Goal: Complete application form: Complete application form

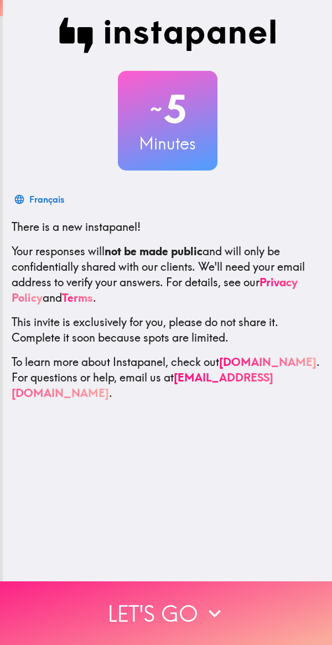
click at [220, 602] on icon "button" at bounding box center [215, 613] width 24 height 24
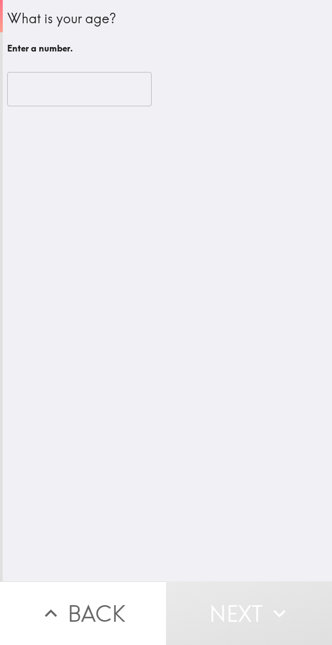
click at [98, 91] on input "number" at bounding box center [79, 89] width 144 height 34
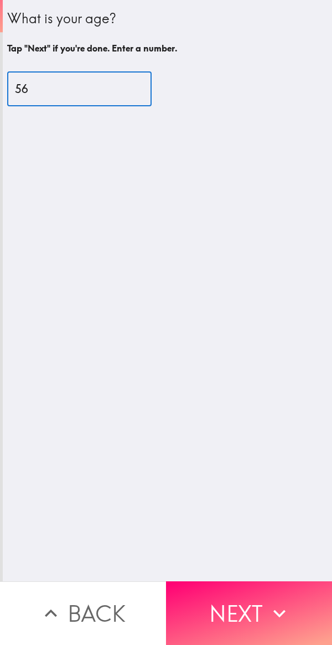
type input "56"
click at [266, 281] on div "What is your age? Tap "Next" if you're done. Enter a number. 56 ​" at bounding box center [167, 290] width 329 height 581
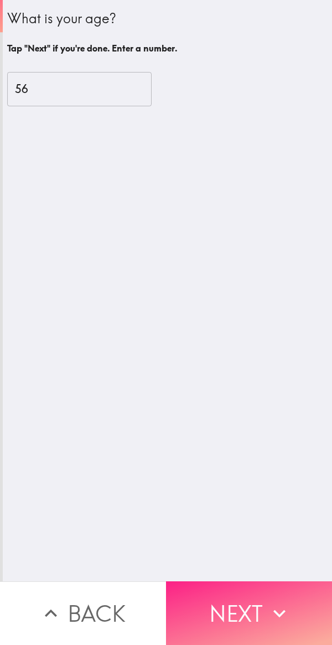
click at [273, 613] on icon "button" at bounding box center [279, 613] width 24 height 24
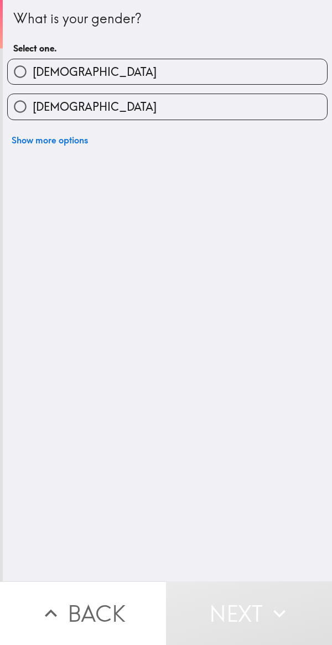
click at [217, 80] on label "[DEMOGRAPHIC_DATA]" at bounding box center [167, 71] width 319 height 25
click at [33, 80] on input "[DEMOGRAPHIC_DATA]" at bounding box center [20, 71] width 25 height 25
radio input "true"
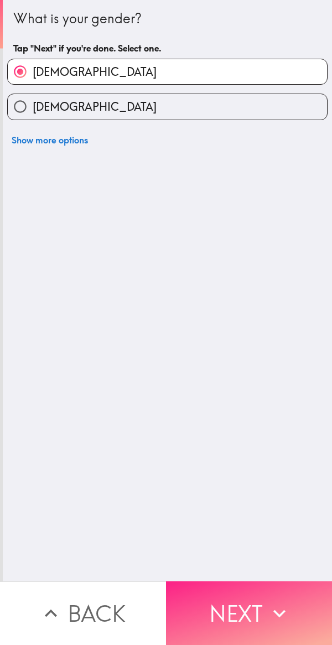
click at [243, 599] on button "Next" at bounding box center [249, 613] width 166 height 64
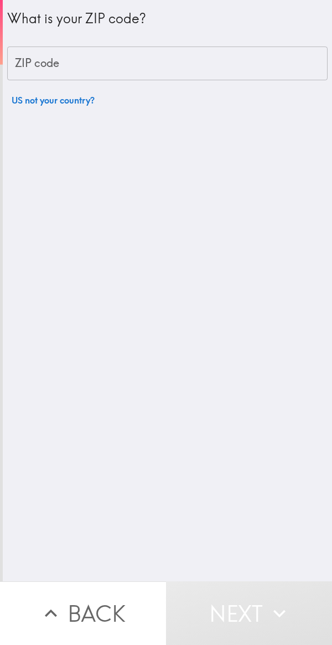
click at [206, 69] on input "ZIP code" at bounding box center [167, 63] width 320 height 34
click at [197, 69] on input "ZIP code" at bounding box center [167, 63] width 320 height 34
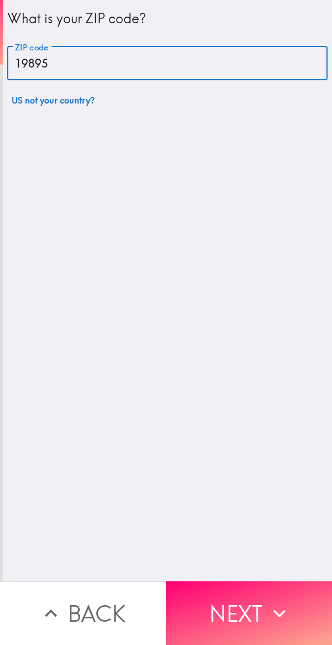
type input "19895"
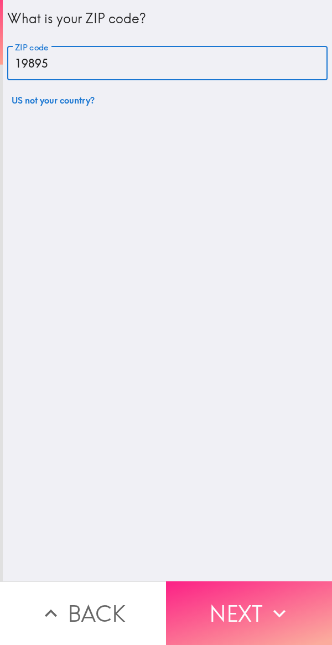
click at [259, 585] on button "Next" at bounding box center [249, 613] width 166 height 64
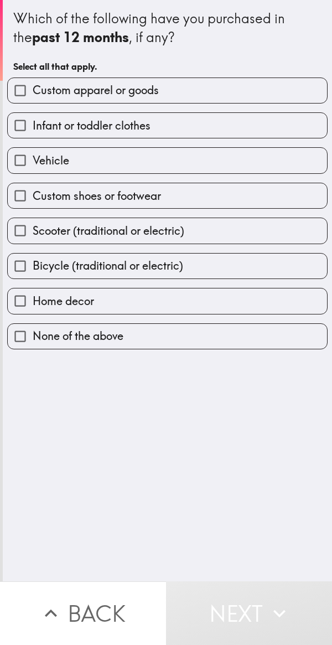
click at [206, 300] on label "Home decor" at bounding box center [167, 300] width 319 height 25
click at [33, 300] on input "Home decor" at bounding box center [20, 300] width 25 height 25
checkbox input "true"
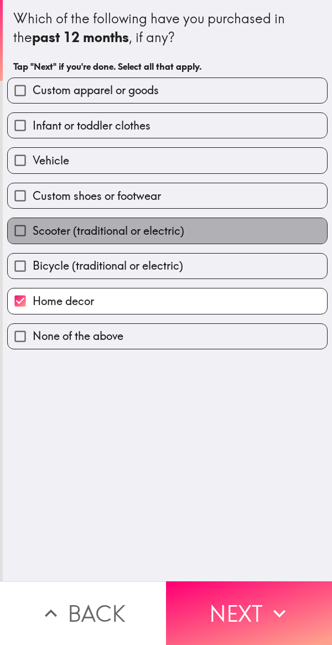
click at [222, 241] on label "Scooter (traditional or electric)" at bounding box center [167, 230] width 319 height 25
click at [33, 241] on input "Scooter (traditional or electric)" at bounding box center [20, 230] width 25 height 25
checkbox input "true"
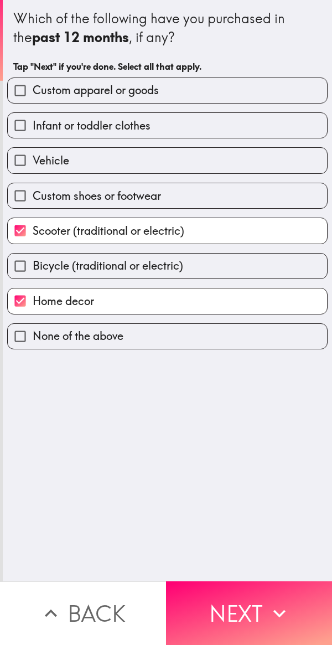
click at [225, 208] on label "Custom shoes or footwear" at bounding box center [167, 195] width 319 height 25
click at [33, 208] on input "Custom shoes or footwear" at bounding box center [20, 195] width 25 height 25
checkbox input "true"
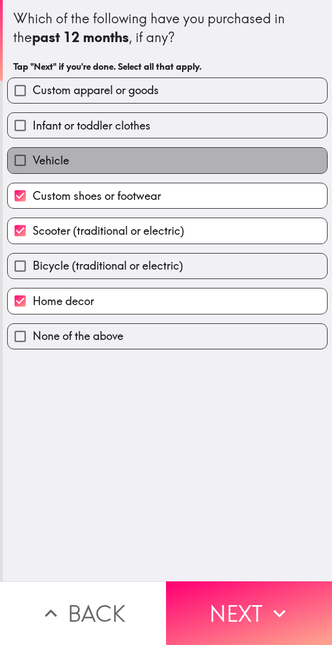
click at [221, 168] on label "Vehicle" at bounding box center [167, 160] width 319 height 25
click at [33, 168] on input "Vehicle" at bounding box center [20, 160] width 25 height 25
checkbox input "true"
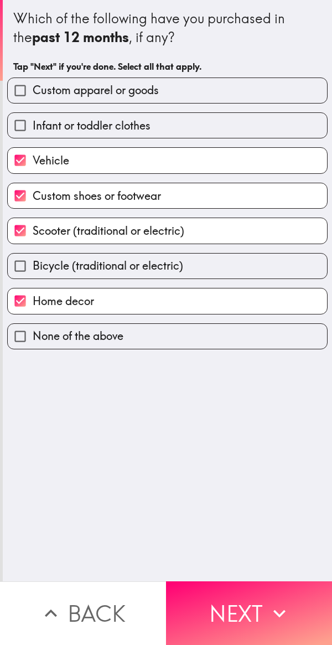
click at [215, 133] on label "Infant or toddler clothes" at bounding box center [167, 125] width 319 height 25
click at [33, 133] on input "Infant or toddler clothes" at bounding box center [20, 125] width 25 height 25
checkbox input "true"
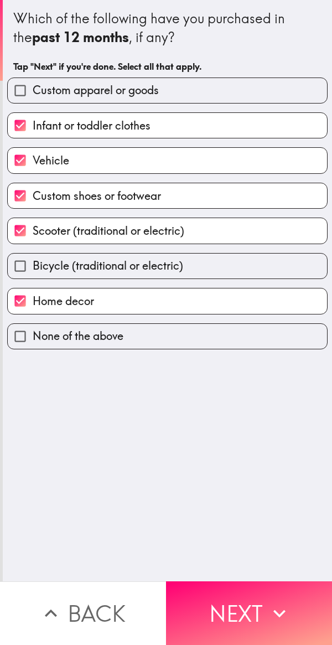
click at [215, 89] on label "Custom apparel or goods" at bounding box center [167, 90] width 319 height 25
click at [33, 89] on input "Custom apparel or goods" at bounding box center [20, 90] width 25 height 25
checkbox input "true"
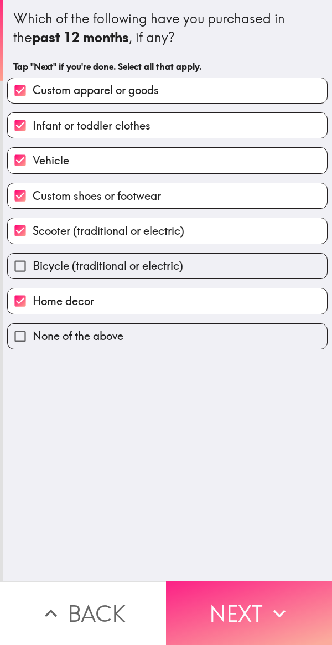
click at [257, 600] on button "Next" at bounding box center [249, 613] width 166 height 64
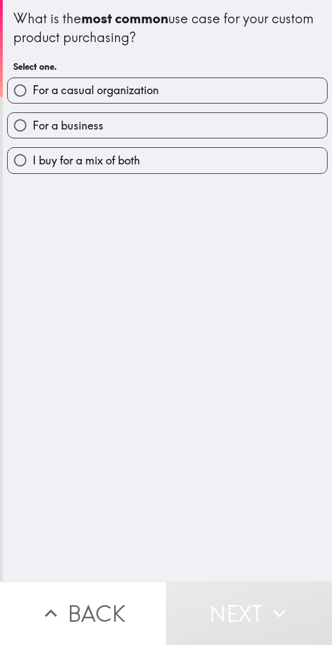
click at [246, 84] on label "For a casual organization" at bounding box center [167, 90] width 319 height 25
click at [33, 84] on input "For a casual organization" at bounding box center [20, 90] width 25 height 25
radio input "true"
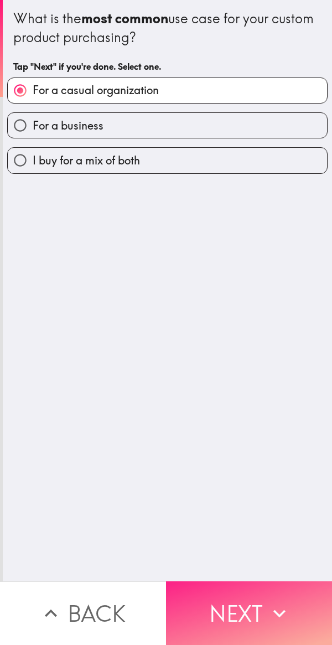
click at [246, 616] on button "Next" at bounding box center [249, 613] width 166 height 64
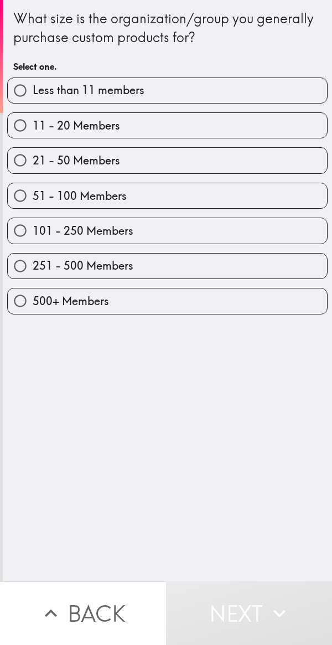
click at [249, 84] on label "Less than 11 members" at bounding box center [167, 90] width 319 height 25
click at [33, 84] on input "Less than 11 members" at bounding box center [20, 90] width 25 height 25
radio input "true"
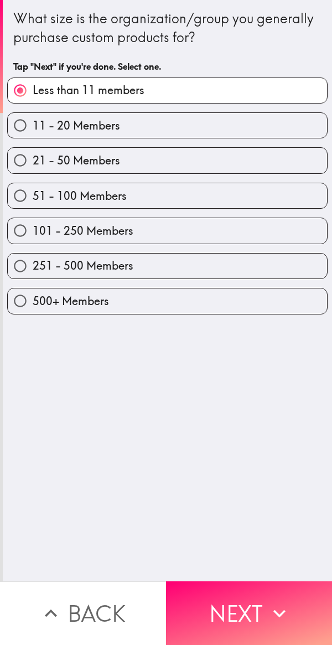
click at [245, 302] on label "500+ Members" at bounding box center [167, 300] width 319 height 25
click at [33, 302] on input "500+ Members" at bounding box center [20, 300] width 25 height 25
radio input "true"
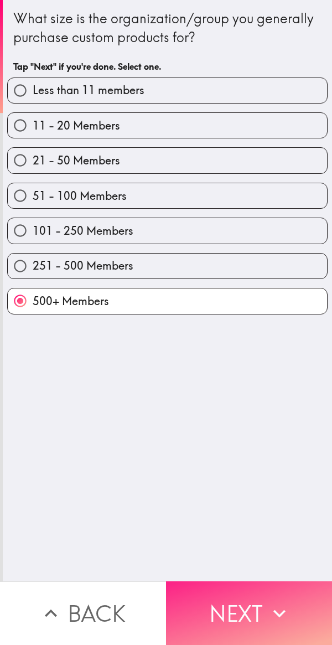
click at [224, 611] on button "Next" at bounding box center [249, 613] width 166 height 64
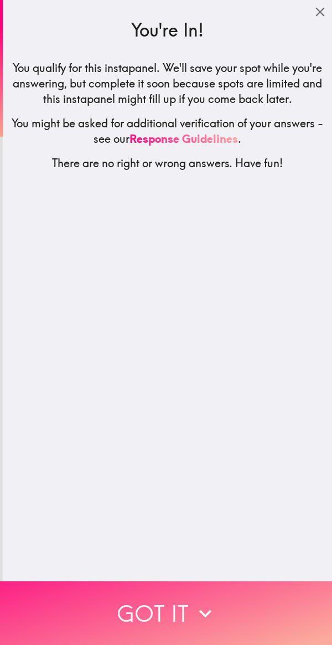
click at [211, 606] on icon "button" at bounding box center [205, 613] width 24 height 24
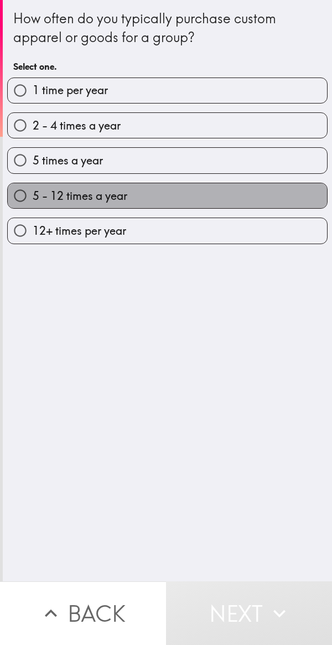
click at [208, 200] on label "5 - 12 times a year" at bounding box center [167, 195] width 319 height 25
click at [33, 200] on input "5 - 12 times a year" at bounding box center [20, 195] width 25 height 25
radio input "true"
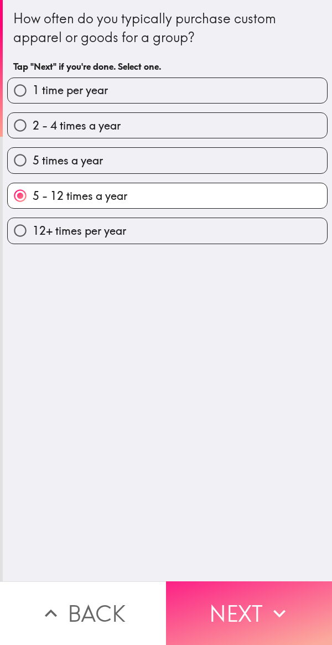
click at [240, 605] on button "Next" at bounding box center [249, 613] width 166 height 64
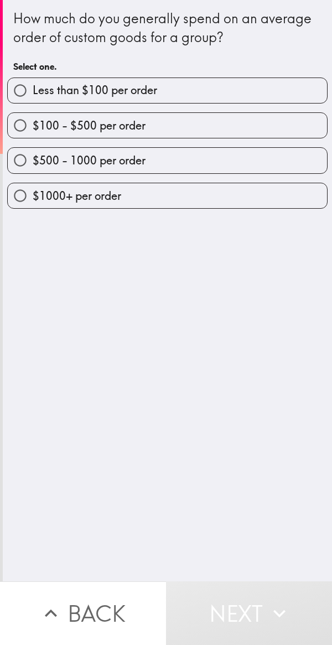
click at [229, 198] on label "$1000+ per order" at bounding box center [167, 195] width 319 height 25
click at [33, 198] on input "$1000+ per order" at bounding box center [20, 195] width 25 height 25
radio input "true"
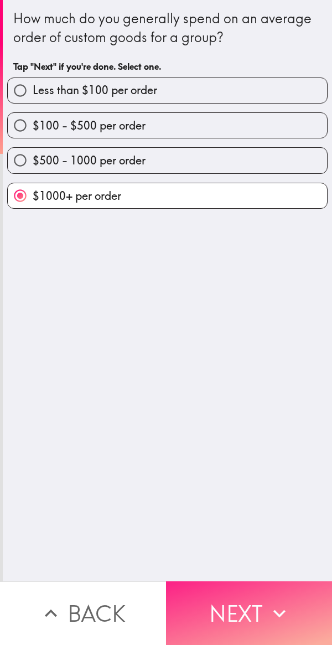
click at [241, 602] on button "Next" at bounding box center [249, 613] width 166 height 64
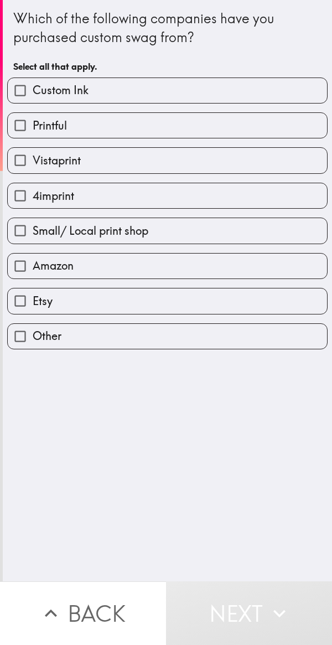
click at [244, 90] on label "Custom Ink" at bounding box center [167, 90] width 319 height 25
click at [33, 90] on input "Custom Ink" at bounding box center [20, 90] width 25 height 25
checkbox input "true"
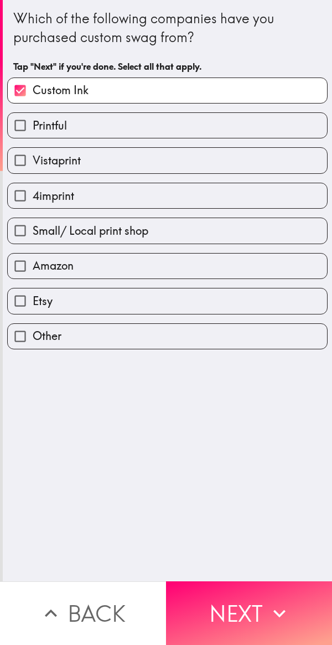
click at [216, 170] on label "Vistaprint" at bounding box center [167, 160] width 319 height 25
click at [33, 170] on input "Vistaprint" at bounding box center [20, 160] width 25 height 25
checkbox input "true"
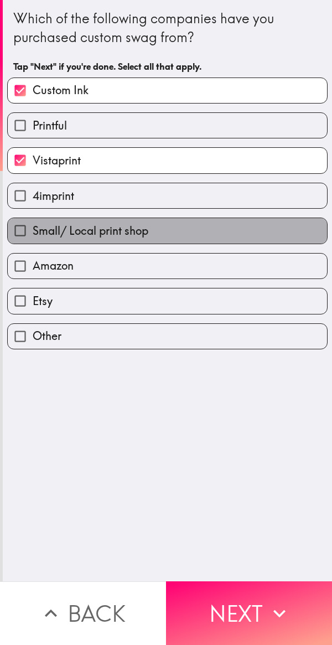
click at [206, 234] on label "Small/ Local print shop" at bounding box center [167, 230] width 319 height 25
click at [33, 234] on input "Small/ Local print shop" at bounding box center [20, 230] width 25 height 25
checkbox input "true"
click at [200, 272] on label "Amazon" at bounding box center [167, 265] width 319 height 25
click at [33, 272] on input "Amazon" at bounding box center [20, 265] width 25 height 25
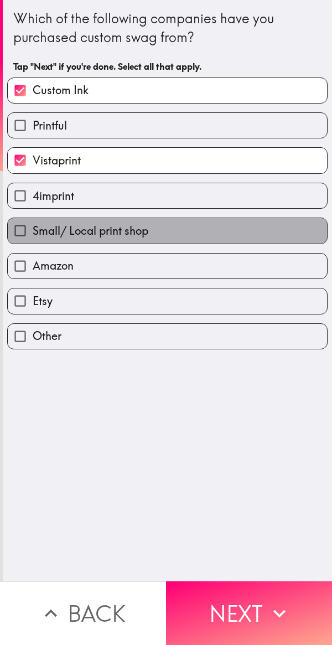
checkbox input "true"
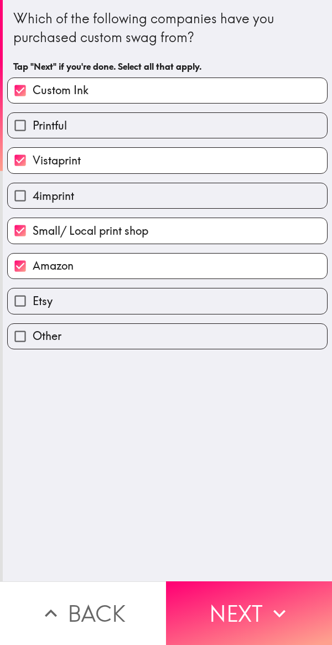
click at [191, 306] on label "Etsy" at bounding box center [167, 300] width 319 height 25
click at [33, 306] on input "Etsy" at bounding box center [20, 300] width 25 height 25
checkbox input "true"
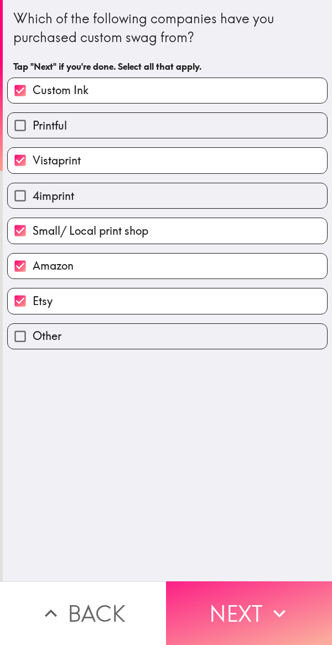
click at [246, 608] on button "Next" at bounding box center [249, 613] width 166 height 64
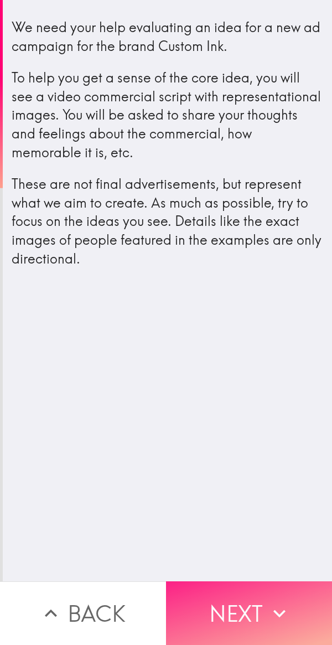
click at [251, 418] on div "We need your help evaluating an idea for a new ad campaign for the brand Custom…" at bounding box center [167, 290] width 329 height 581
click at [250, 600] on button "Next" at bounding box center [249, 613] width 166 height 64
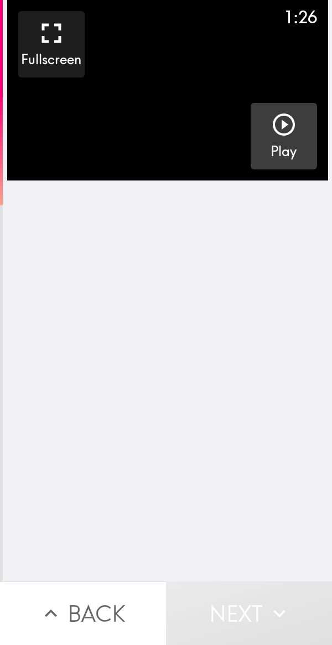
click at [278, 126] on icon "button" at bounding box center [284, 124] width 27 height 27
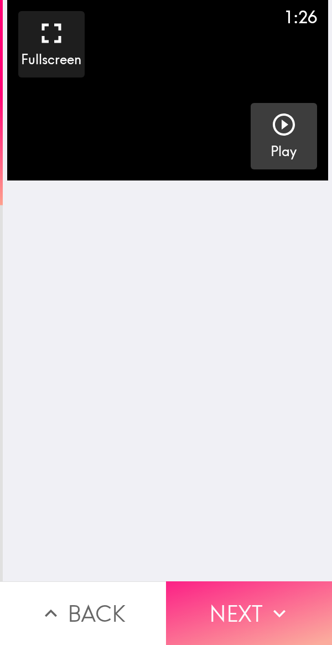
click at [246, 603] on button "Next" at bounding box center [249, 613] width 166 height 64
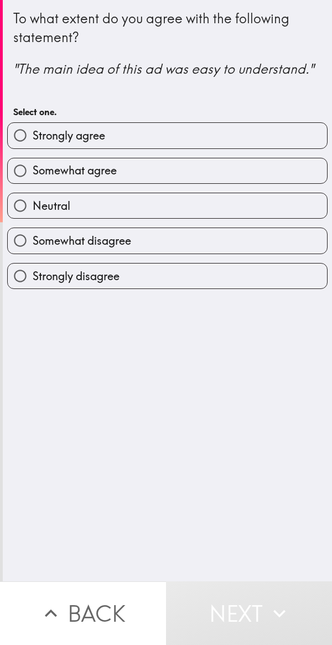
click at [253, 127] on label "Strongly agree" at bounding box center [167, 135] width 319 height 25
click at [33, 127] on input "Strongly agree" at bounding box center [20, 135] width 25 height 25
radio input "true"
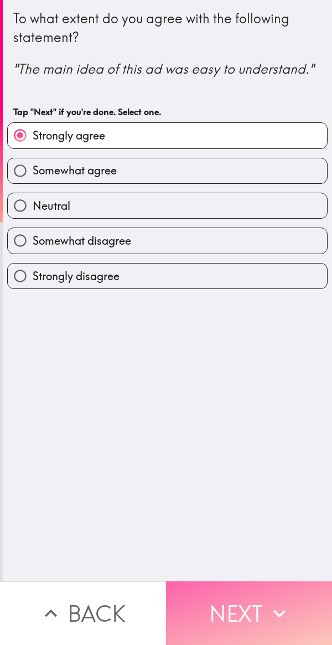
click at [256, 609] on button "Next" at bounding box center [249, 613] width 166 height 64
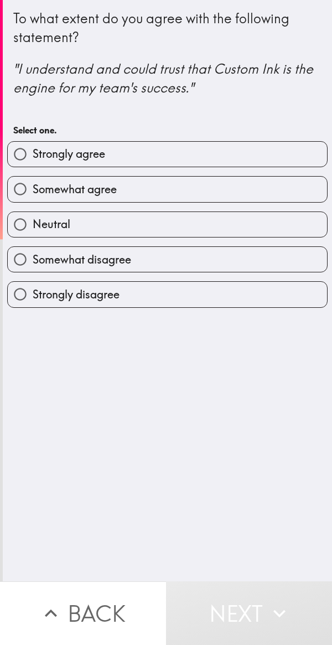
click at [260, 148] on label "Strongly agree" at bounding box center [167, 154] width 319 height 25
click at [33, 148] on input "Strongly agree" at bounding box center [20, 154] width 25 height 25
radio input "true"
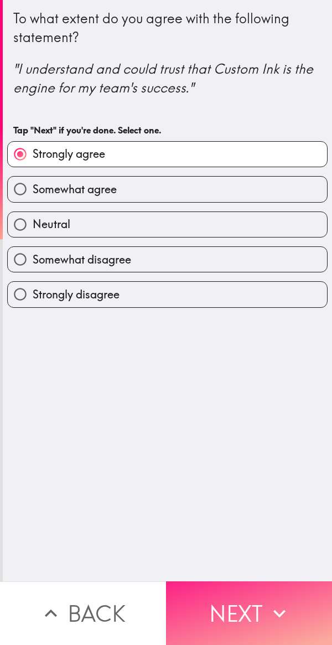
click at [254, 613] on button "Next" at bounding box center [249, 613] width 166 height 64
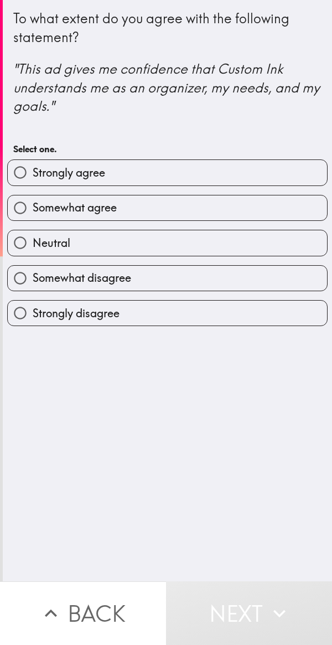
click at [238, 216] on label "Somewhat agree" at bounding box center [167, 207] width 319 height 25
click at [33, 216] on input "Somewhat agree" at bounding box center [20, 207] width 25 height 25
radio input "true"
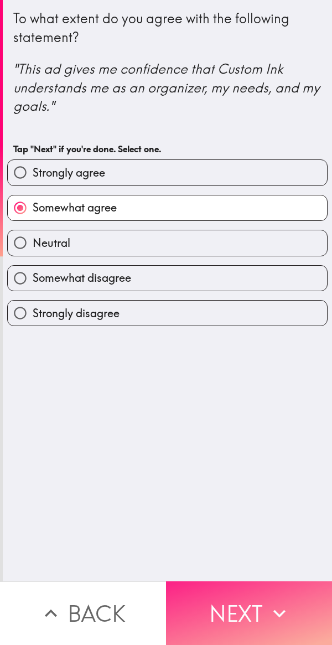
click at [246, 598] on button "Next" at bounding box center [249, 613] width 166 height 64
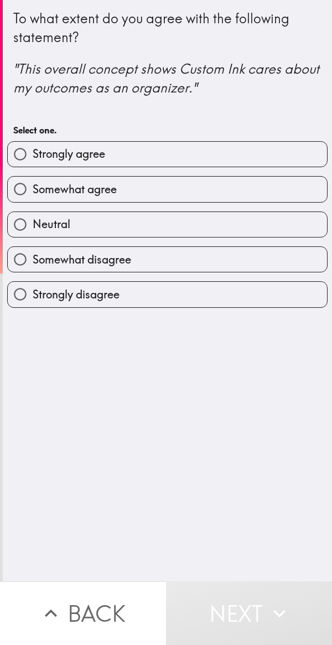
click at [258, 134] on div "Strongly agree" at bounding box center [162, 149] width 329 height 35
click at [283, 154] on label "Strongly agree" at bounding box center [167, 154] width 319 height 25
click at [33, 154] on input "Strongly agree" at bounding box center [20, 154] width 25 height 25
radio input "true"
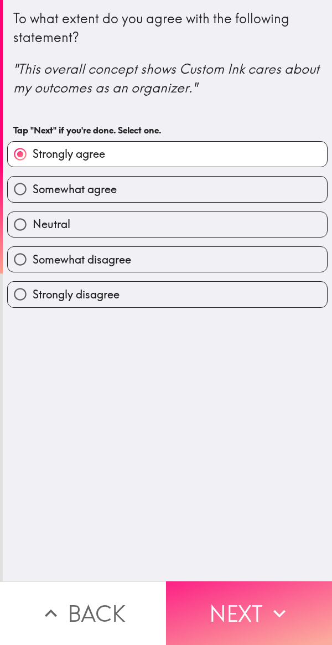
click at [247, 609] on button "Next" at bounding box center [249, 613] width 166 height 64
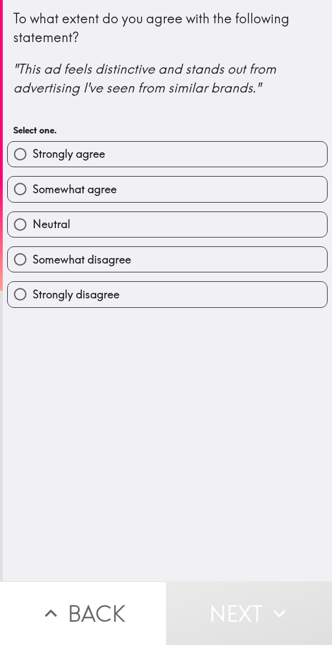
click at [243, 182] on label "Somewhat agree" at bounding box center [167, 189] width 319 height 25
click at [33, 182] on input "Somewhat agree" at bounding box center [20, 189] width 25 height 25
radio input "true"
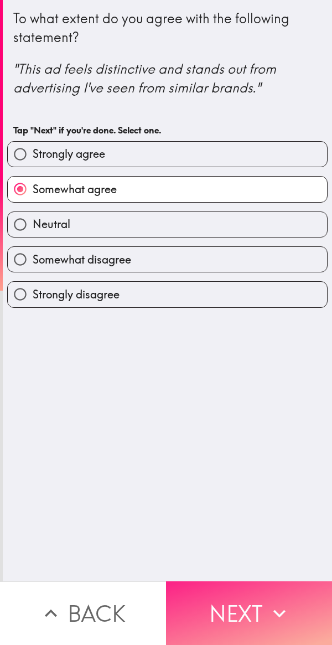
click at [243, 610] on button "Next" at bounding box center [249, 613] width 166 height 64
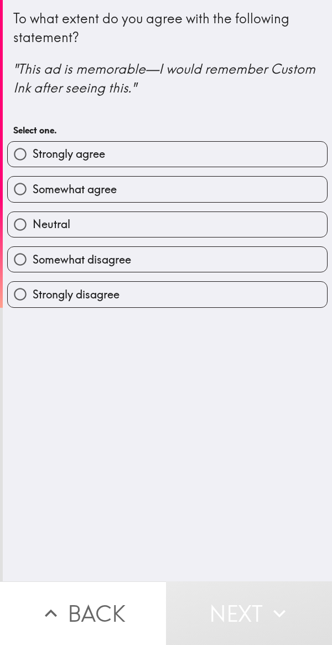
click at [246, 158] on label "Strongly agree" at bounding box center [167, 154] width 319 height 25
click at [33, 158] on input "Strongly agree" at bounding box center [20, 154] width 25 height 25
radio input "true"
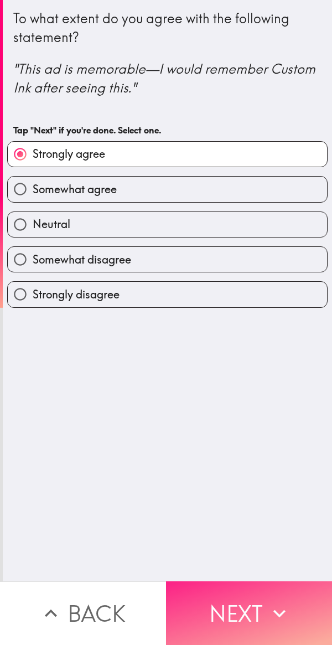
click at [257, 607] on button "Next" at bounding box center [249, 613] width 166 height 64
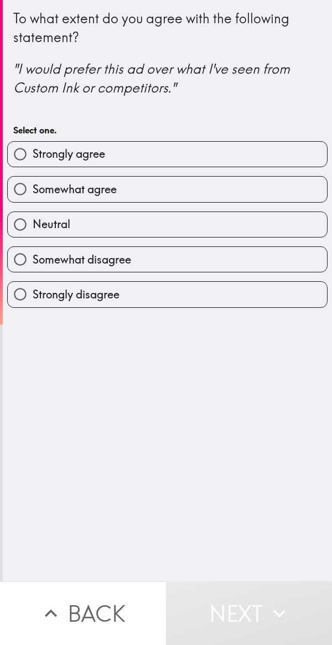
click at [267, 194] on label "Somewhat agree" at bounding box center [167, 189] width 319 height 25
click at [33, 194] on input "Somewhat agree" at bounding box center [20, 189] width 25 height 25
radio input "true"
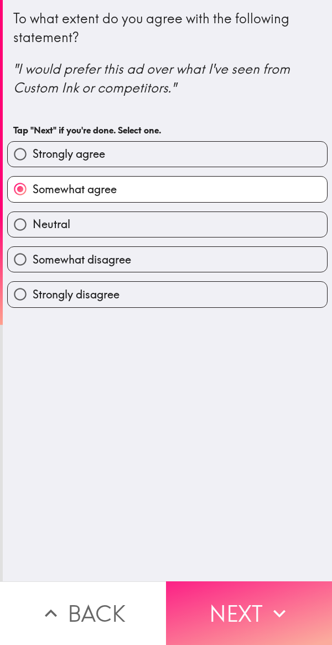
click at [245, 596] on button "Next" at bounding box center [249, 613] width 166 height 64
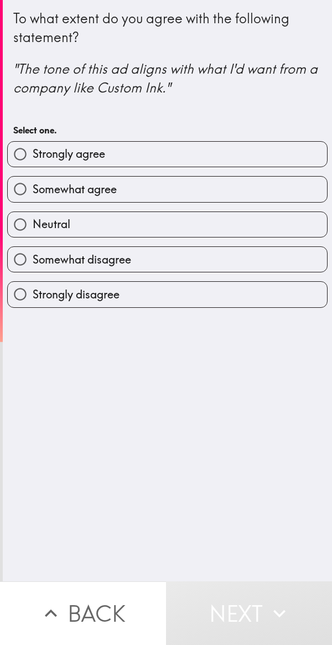
click at [195, 156] on label "Strongly agree" at bounding box center [167, 154] width 319 height 25
click at [33, 156] on input "Strongly agree" at bounding box center [20, 154] width 25 height 25
radio input "true"
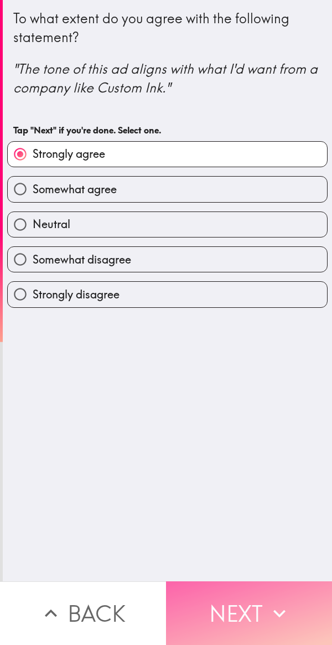
click at [248, 603] on button "Next" at bounding box center [249, 613] width 166 height 64
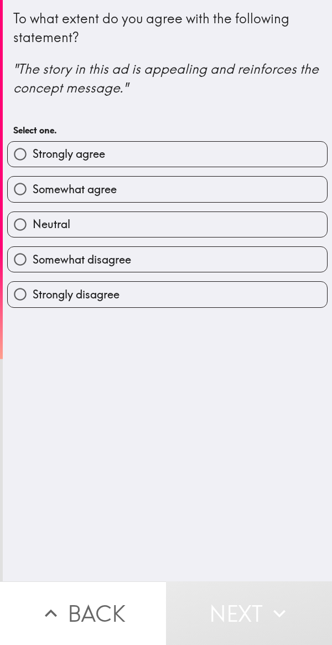
click at [279, 160] on label "Strongly agree" at bounding box center [167, 154] width 319 height 25
click at [33, 160] on input "Strongly agree" at bounding box center [20, 154] width 25 height 25
radio input "true"
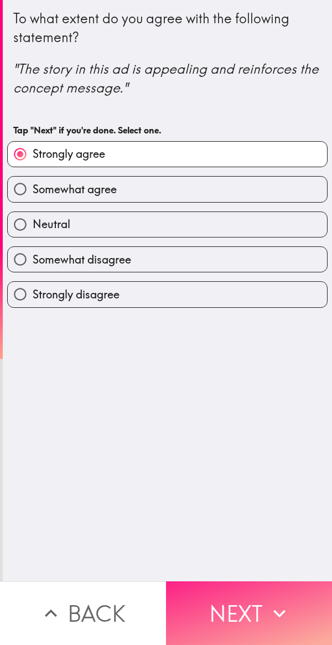
click at [236, 595] on button "Next" at bounding box center [249, 613] width 166 height 64
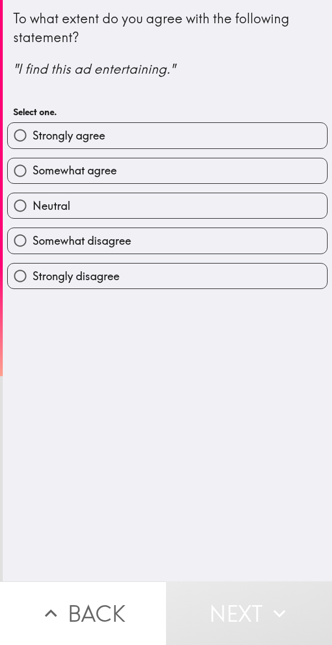
click at [262, 147] on label "Strongly agree" at bounding box center [167, 135] width 319 height 25
click at [33, 147] on input "Strongly agree" at bounding box center [20, 135] width 25 height 25
radio input "true"
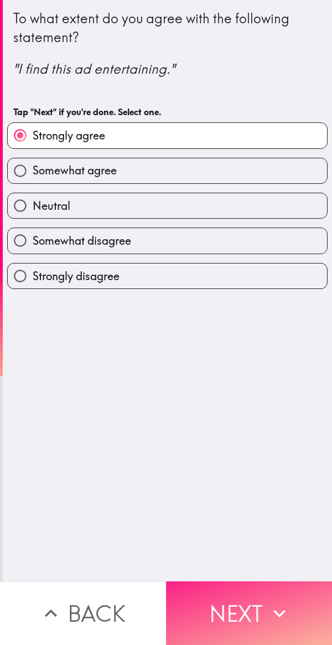
click at [235, 603] on button "Next" at bounding box center [249, 613] width 166 height 64
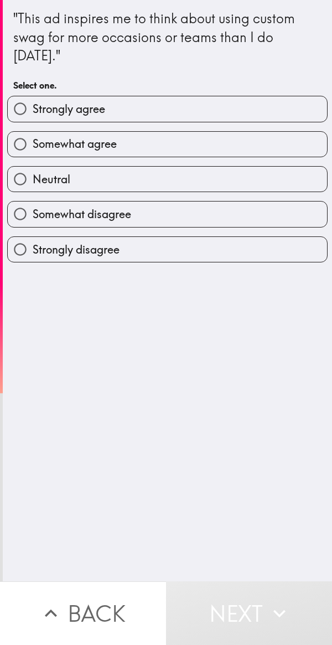
click at [221, 112] on label "Strongly agree" at bounding box center [167, 108] width 319 height 25
click at [33, 112] on input "Strongly agree" at bounding box center [20, 108] width 25 height 25
radio input "true"
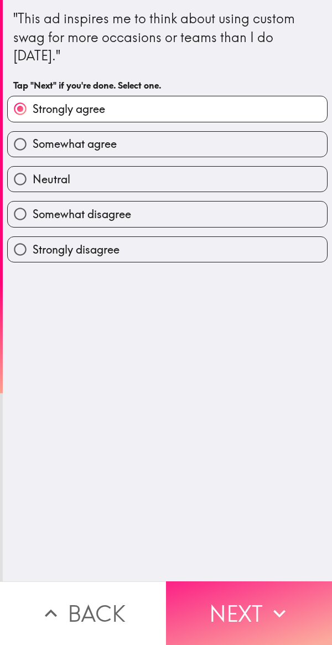
click at [243, 597] on button "Next" at bounding box center [249, 613] width 166 height 64
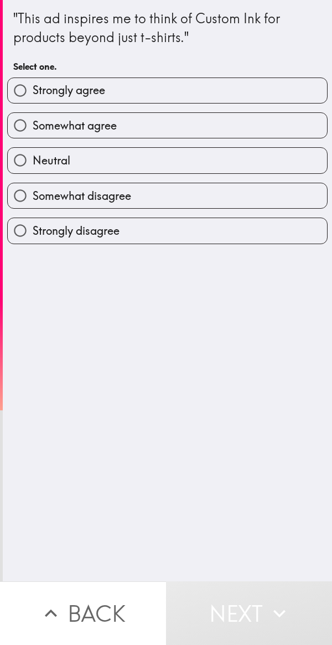
click at [277, 136] on label "Somewhat agree" at bounding box center [167, 125] width 319 height 25
click at [33, 136] on input "Somewhat agree" at bounding box center [20, 125] width 25 height 25
radio input "true"
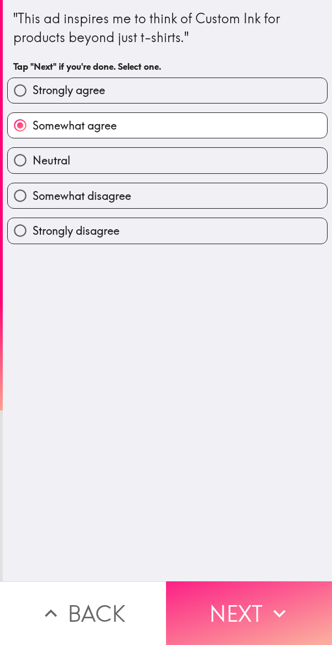
click at [231, 602] on button "Next" at bounding box center [249, 613] width 166 height 64
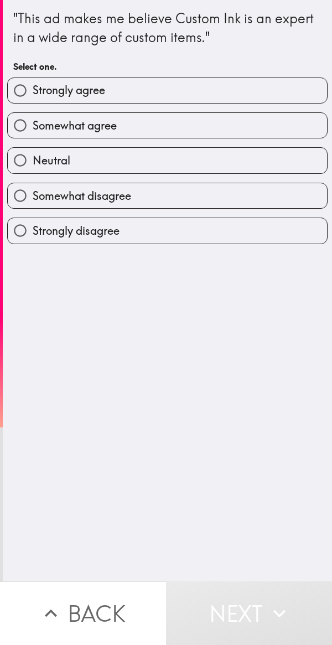
click at [265, 85] on label "Strongly agree" at bounding box center [167, 90] width 319 height 25
click at [33, 85] on input "Strongly agree" at bounding box center [20, 90] width 25 height 25
radio input "true"
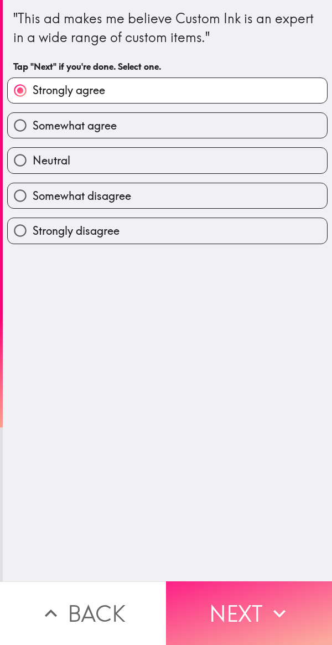
click at [234, 602] on button "Next" at bounding box center [249, 613] width 166 height 64
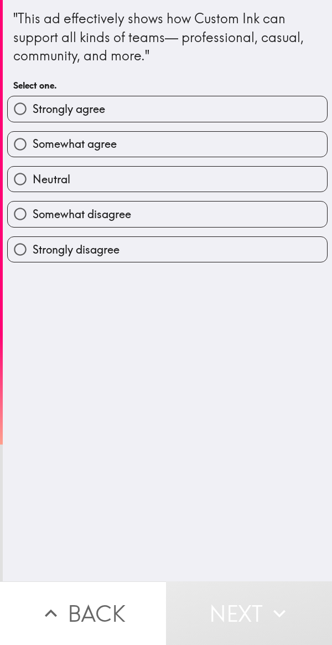
click at [253, 154] on label "Somewhat agree" at bounding box center [167, 144] width 319 height 25
click at [33, 154] on input "Somewhat agree" at bounding box center [20, 144] width 25 height 25
radio input "true"
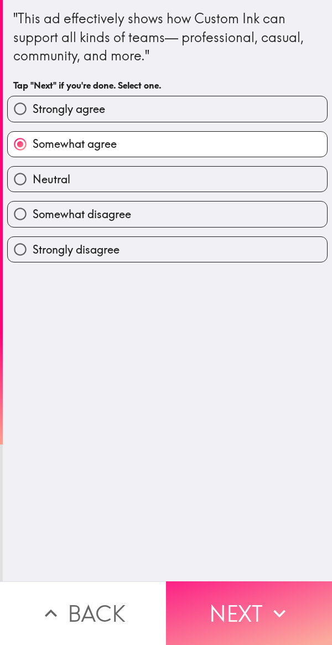
click at [224, 604] on button "Next" at bounding box center [249, 613] width 166 height 64
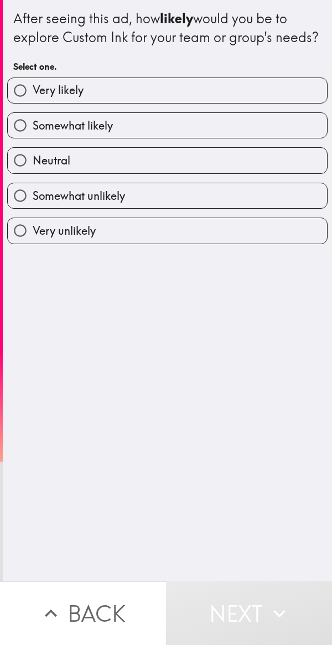
click at [252, 103] on label "Very likely" at bounding box center [167, 90] width 319 height 25
click at [33, 103] on input "Very likely" at bounding box center [20, 90] width 25 height 25
radio input "true"
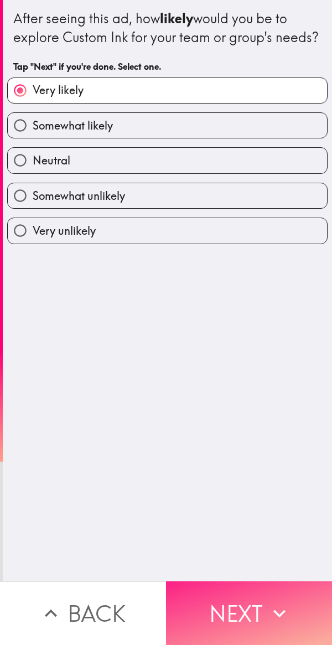
click at [236, 600] on button "Next" at bounding box center [249, 613] width 166 height 64
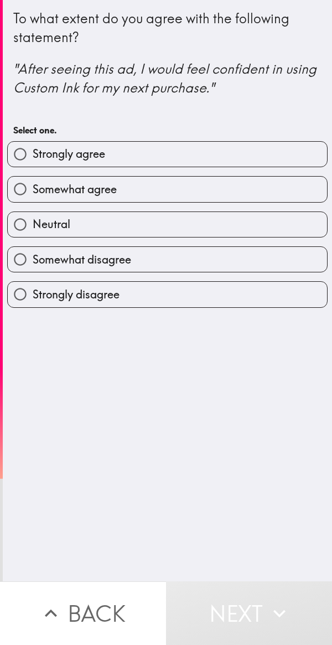
click at [214, 148] on label "Strongly agree" at bounding box center [167, 154] width 319 height 25
click at [33, 148] on input "Strongly agree" at bounding box center [20, 154] width 25 height 25
radio input "true"
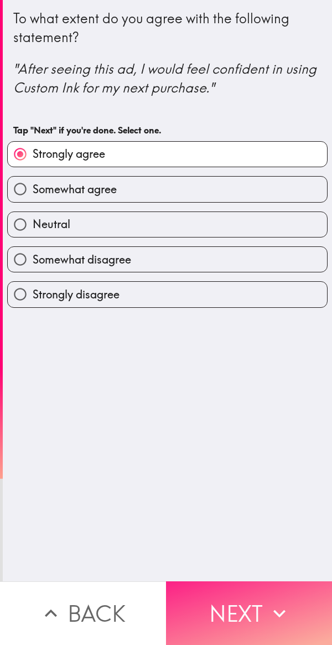
click at [240, 604] on button "Next" at bounding box center [249, 613] width 166 height 64
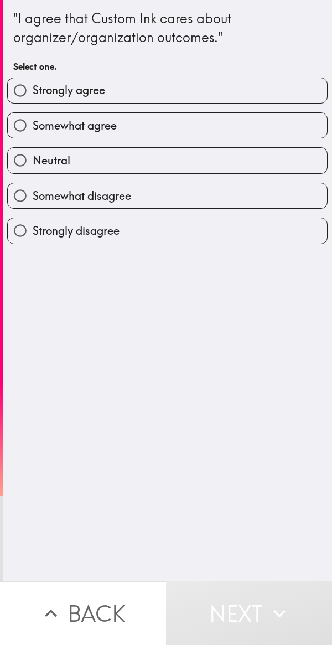
click at [226, 85] on label "Strongly agree" at bounding box center [167, 90] width 319 height 25
click at [33, 85] on input "Strongly agree" at bounding box center [20, 90] width 25 height 25
radio input "true"
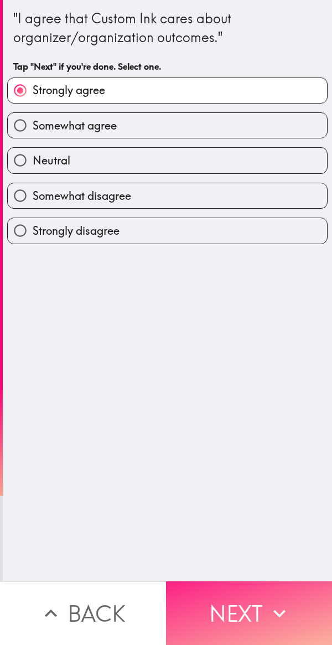
click at [240, 604] on button "Next" at bounding box center [249, 613] width 166 height 64
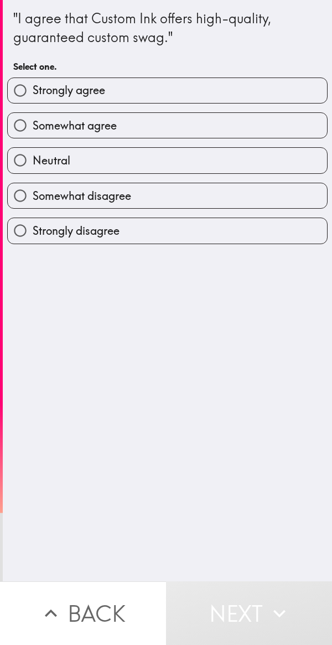
click at [229, 122] on label "Somewhat agree" at bounding box center [167, 125] width 319 height 25
click at [33, 122] on input "Somewhat agree" at bounding box center [20, 125] width 25 height 25
radio input "true"
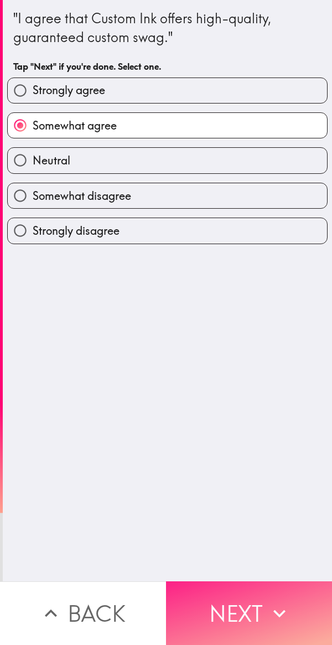
click at [240, 600] on button "Next" at bounding box center [249, 613] width 166 height 64
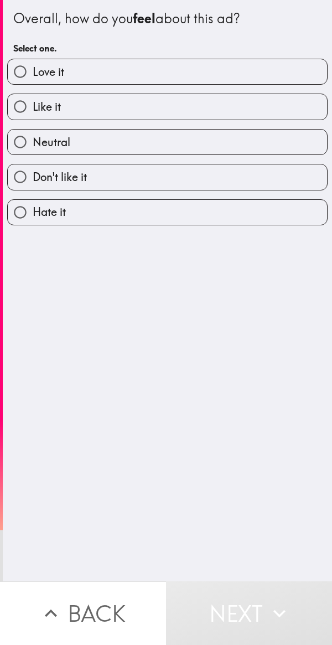
click at [259, 69] on label "Love it" at bounding box center [167, 71] width 319 height 25
click at [33, 69] on input "Love it" at bounding box center [20, 71] width 25 height 25
radio input "true"
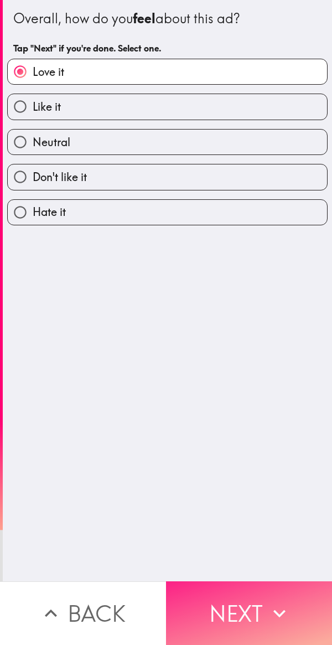
click at [227, 606] on button "Next" at bounding box center [249, 613] width 166 height 64
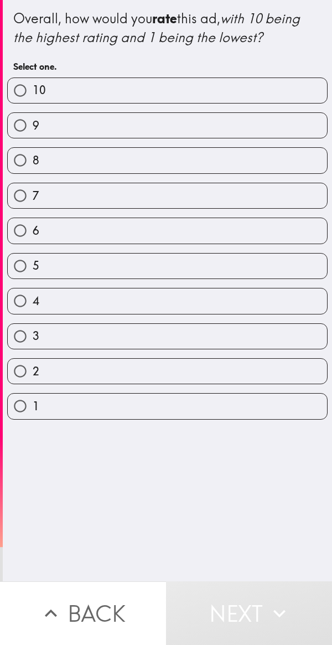
click at [267, 101] on label "10" at bounding box center [167, 90] width 319 height 25
click at [33, 101] on input "10" at bounding box center [20, 90] width 25 height 25
radio input "true"
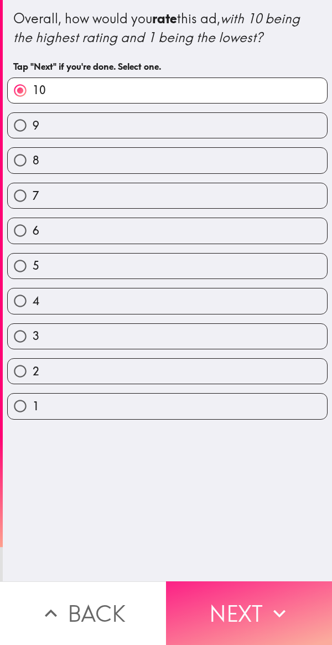
click at [244, 608] on button "Next" at bounding box center [249, 613] width 166 height 64
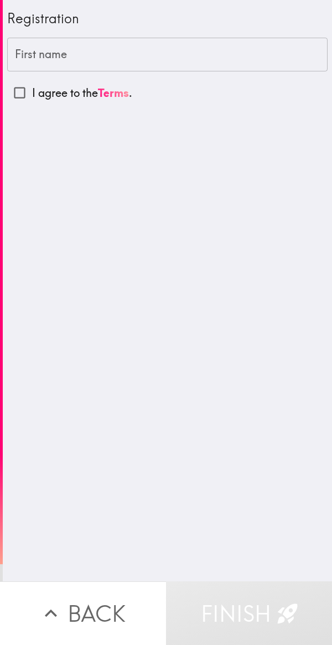
click at [241, 49] on input "First name" at bounding box center [167, 55] width 320 height 34
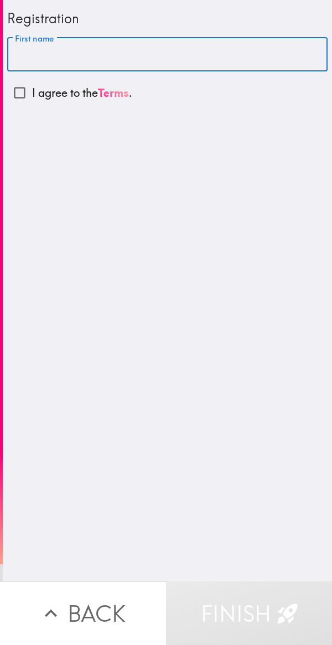
click at [100, 89] on link "Terms" at bounding box center [113, 93] width 31 height 14
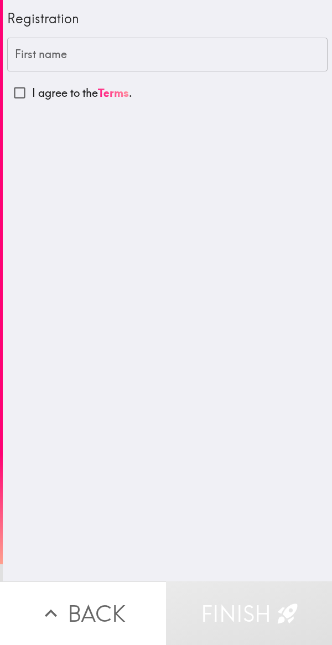
click at [13, 99] on input "I agree to the Terms ." at bounding box center [19, 92] width 25 height 25
checkbox input "true"
click at [269, 593] on button "Finish" at bounding box center [249, 613] width 166 height 64
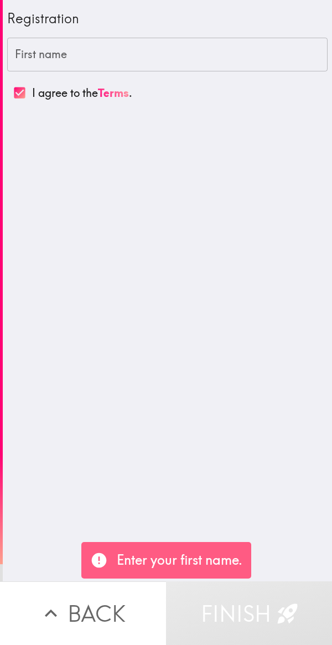
click at [276, 471] on div "Registration First name First name I agree to the Terms ." at bounding box center [167, 290] width 329 height 581
click at [74, 50] on input "First name" at bounding box center [167, 55] width 320 height 34
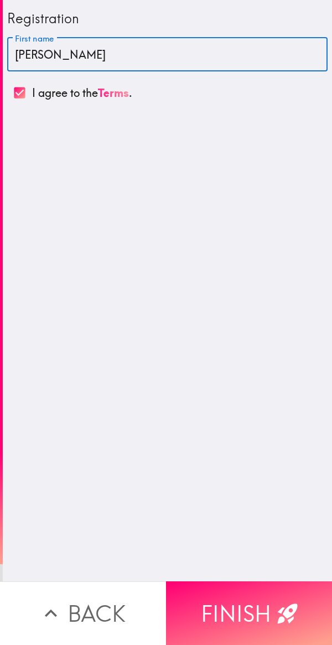
type input "[PERSON_NAME]"
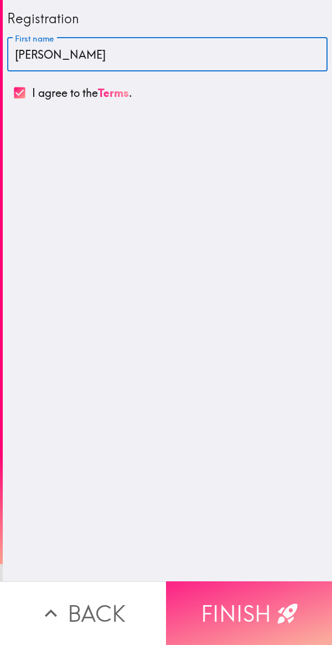
click at [269, 605] on button "Finish" at bounding box center [249, 613] width 166 height 64
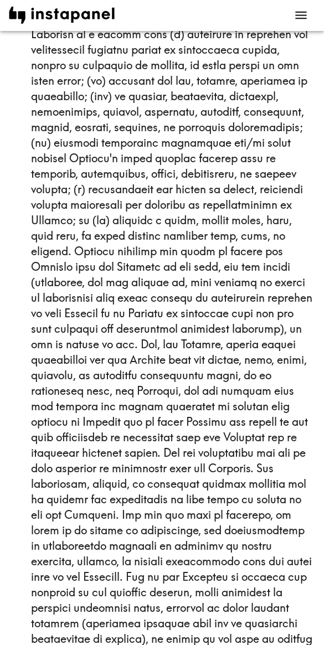
scroll to position [3015, 0]
